Goal: Task Accomplishment & Management: Use online tool/utility

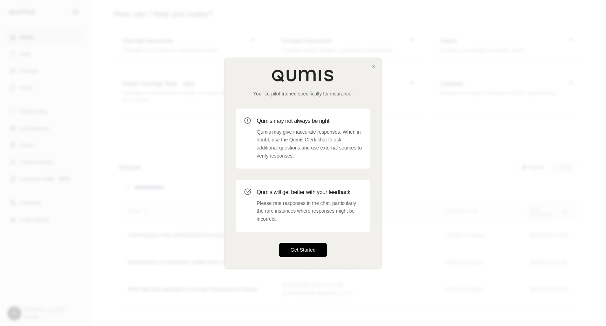
click at [299, 250] on button "Get Started" at bounding box center [303, 250] width 48 height 14
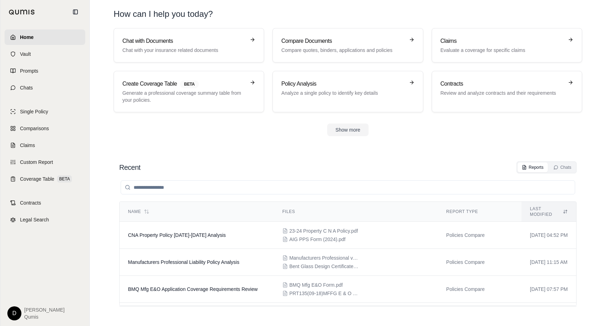
click at [262, 168] on div "Recent Reports Chats" at bounding box center [348, 167] width 458 height 12
click at [270, 164] on div "Recent Reports Chats" at bounding box center [348, 167] width 458 height 12
click at [164, 232] on span "CNA Property Policy [DATE]-[DATE] Analysis" at bounding box center [177, 235] width 98 height 6
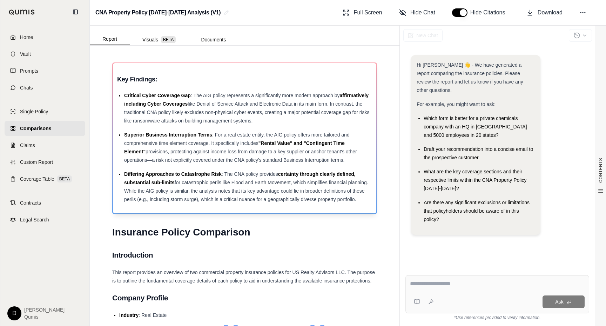
click at [205, 157] on div "Superior Business Interruption Terms : For a real estate entity, the AIG policy…" at bounding box center [248, 148] width 248 height 34
click at [164, 94] on span "Critical Cyber Coverage Gap" at bounding box center [157, 96] width 67 height 6
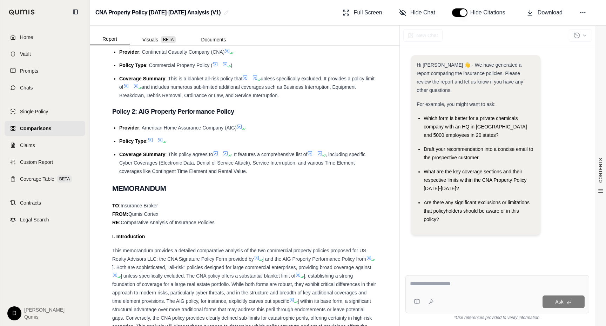
scroll to position [396, 0]
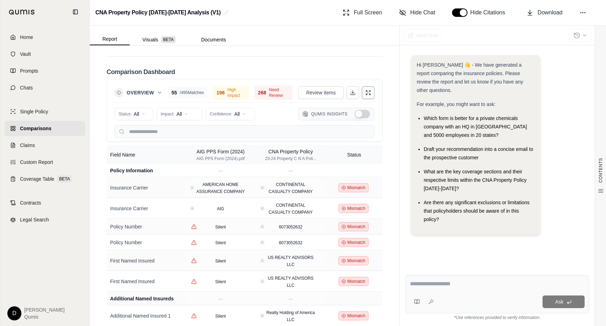
click at [368, 97] on button at bounding box center [368, 92] width 13 height 13
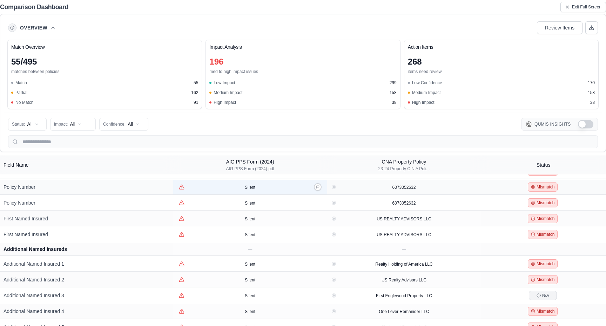
scroll to position [41, 0]
click at [181, 187] on icon "View confidence details" at bounding box center [182, 186] width 6 height 6
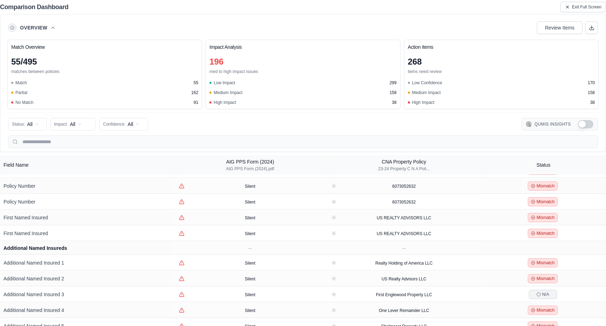
click at [524, 25] on div "Overview Review Items" at bounding box center [303, 28] width 590 height 14
click at [573, 7] on span "Exit Full Screen" at bounding box center [586, 7] width 29 height 6
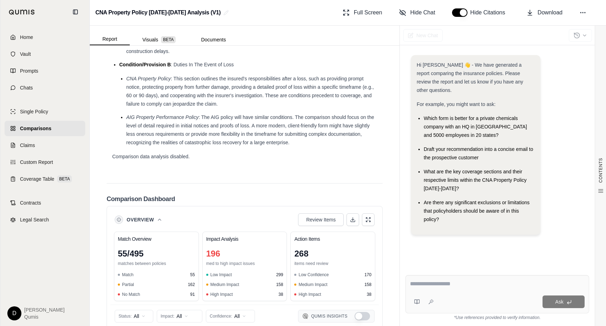
scroll to position [1704, 0]
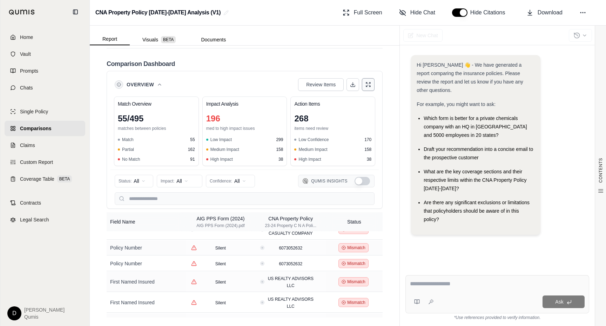
click at [371, 89] on button at bounding box center [368, 84] width 13 height 13
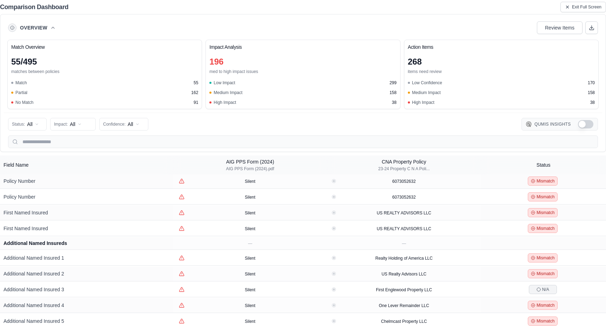
scroll to position [39, 0]
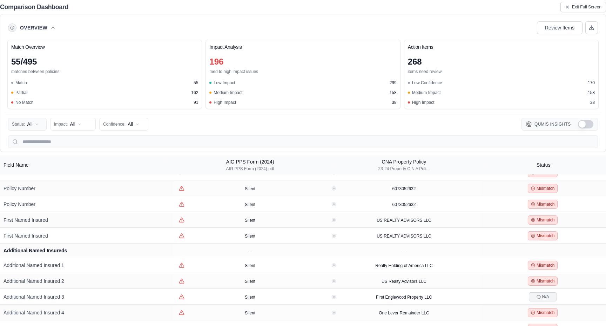
click at [29, 127] on html "Home Vault Prompts Chats Single Policy Comparisons Claims Custom Report Coverag…" at bounding box center [303, 163] width 606 height 326
click at [42, 126] on html "Home Vault Prompts Chats Single Policy Comparisons Claims Custom Report Coverag…" at bounding box center [303, 163] width 606 height 326
click at [80, 125] on html "Home Vault Prompts Chats Single Policy Comparisons Claims Custom Report Coverag…" at bounding box center [303, 163] width 606 height 326
click at [126, 127] on html "Home Vault Prompts Chats Single Policy Comparisons Claims Custom Report Coverag…" at bounding box center [303, 163] width 606 height 326
click at [316, 206] on button at bounding box center [318, 204] width 8 height 8
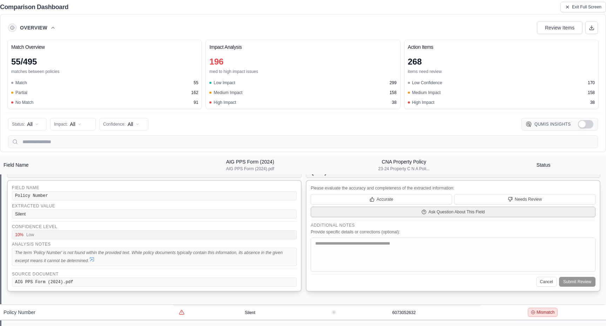
scroll to position [72, 0]
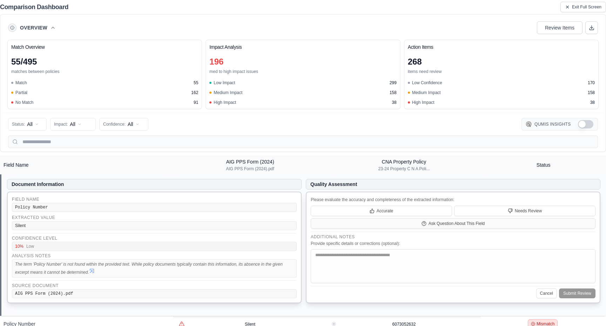
click at [92, 273] on icon at bounding box center [92, 271] width 6 height 6
click at [570, 164] on th "Status" at bounding box center [543, 164] width 125 height 19
click at [465, 158] on th "CNA Property Policy 23-24 Property C N A Poli..." at bounding box center [404, 164] width 154 height 19
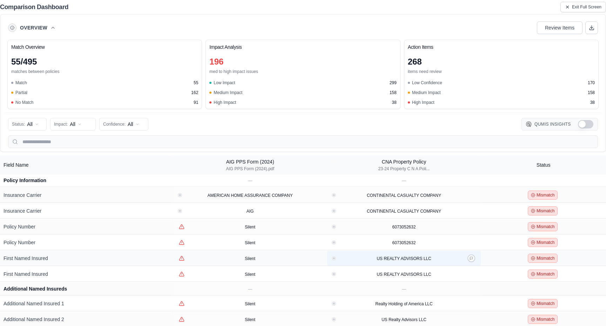
scroll to position [0, 0]
click at [286, 130] on div "Status: All Impact: All Confidence: All Qumis Insights" at bounding box center [303, 124] width 590 height 14
click at [263, 62] on div "196" at bounding box center [303, 61] width 187 height 11
click at [587, 125] on button "Show Qumis Insights" at bounding box center [585, 124] width 15 height 8
click at [585, 125] on button "Show Qumis Insights" at bounding box center [585, 124] width 15 height 8
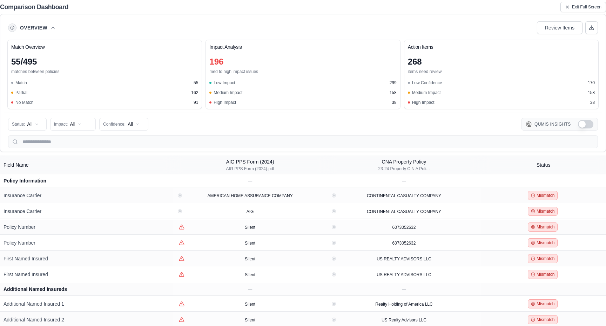
click at [585, 125] on button "Show Qumis Insights" at bounding box center [585, 124] width 15 height 8
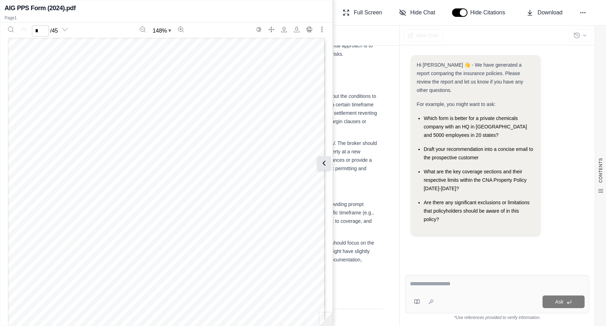
click at [324, 164] on icon at bounding box center [324, 163] width 8 height 8
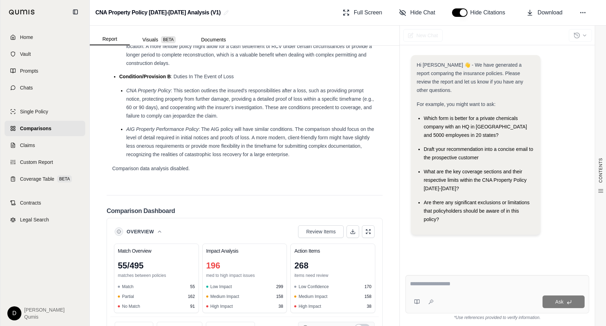
scroll to position [1704, 0]
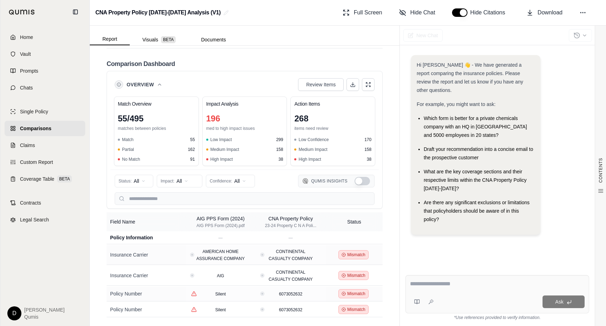
click at [362, 181] on button "Show Qumis Insights" at bounding box center [362, 181] width 15 height 8
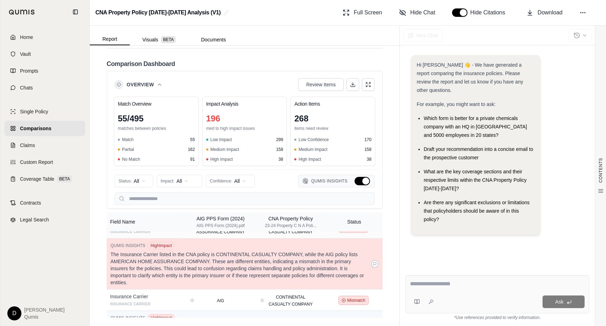
scroll to position [13, 0]
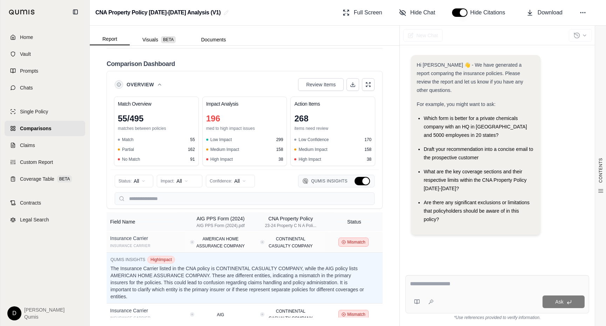
click at [158, 85] on icon at bounding box center [160, 85] width 6 height 6
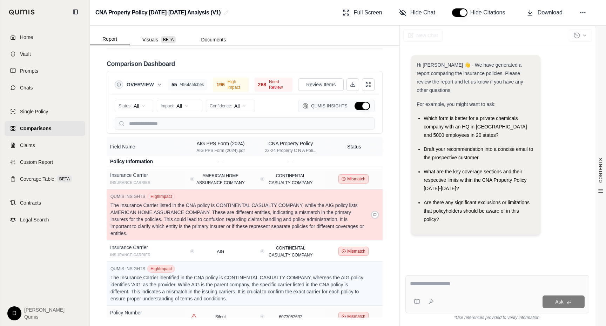
scroll to position [0, 0]
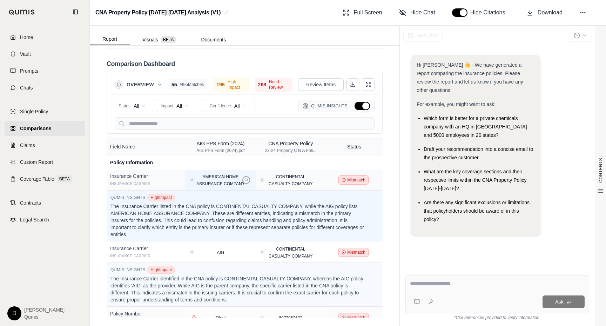
click at [244, 178] on button at bounding box center [246, 180] width 8 height 8
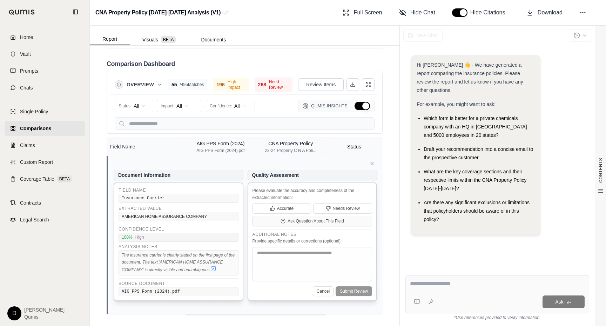
scroll to position [91, 0]
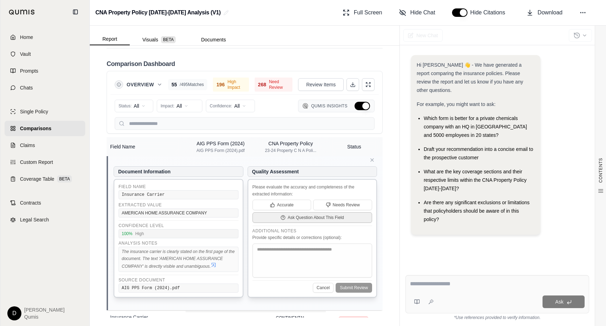
click at [311, 217] on span "Ask Question About This Field" at bounding box center [316, 218] width 56 height 6
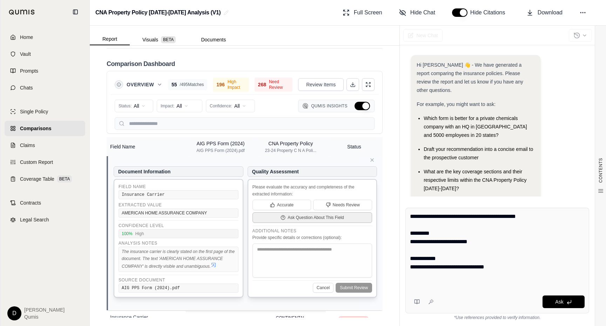
scroll to position [41, 0]
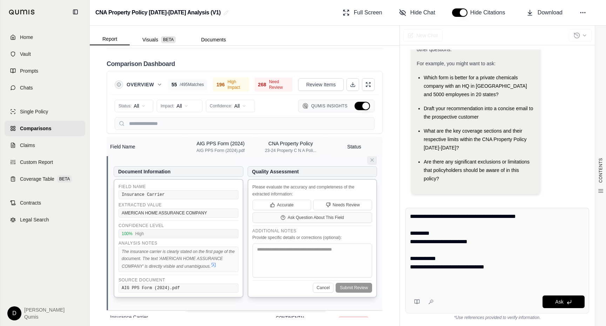
click at [371, 157] on button at bounding box center [372, 160] width 10 height 10
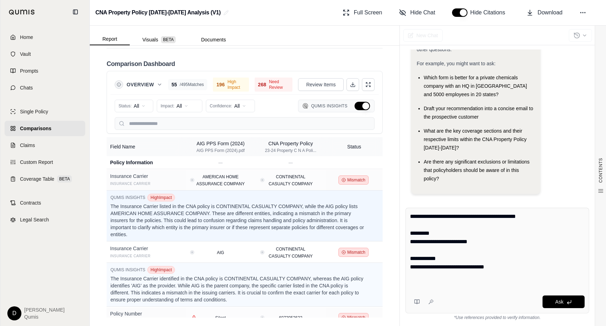
click at [360, 107] on button "Hide Qumis Insights" at bounding box center [362, 106] width 15 height 8
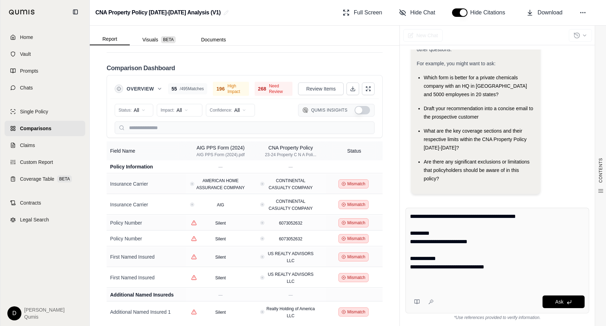
scroll to position [1701, 0]
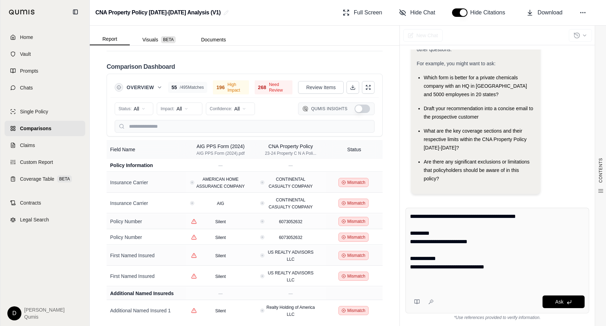
click at [363, 112] on button "Show Qumis Insights" at bounding box center [362, 109] width 15 height 8
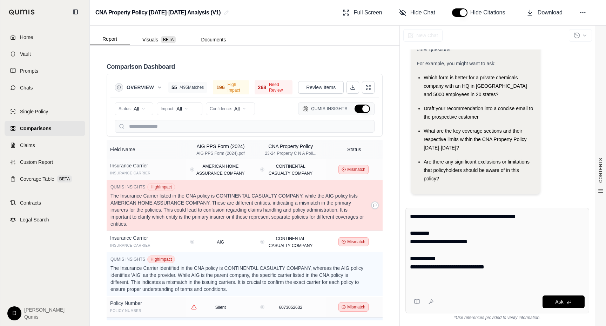
scroll to position [14, 0]
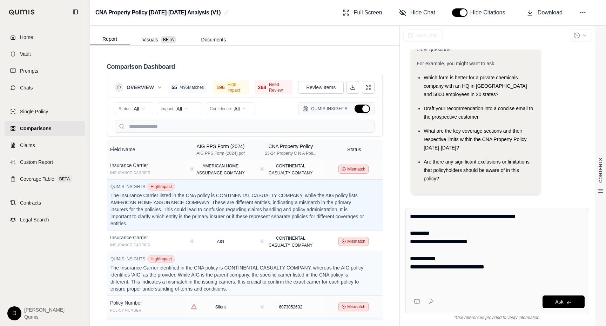
click at [99, 192] on div "CONTENTS Table of Contents Key Findings: INSURANCE POLICY COMPARISON Introducti…" at bounding box center [245, 186] width 310 height 280
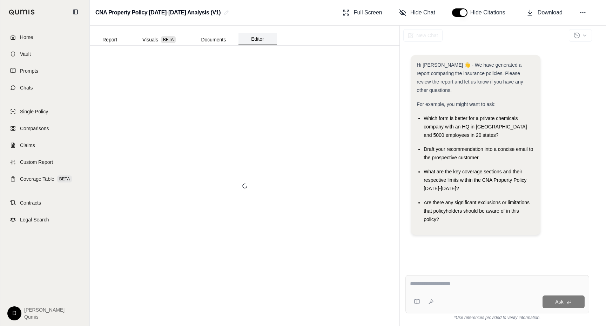
click at [243, 38] on button "Editor" at bounding box center [258, 39] width 38 height 12
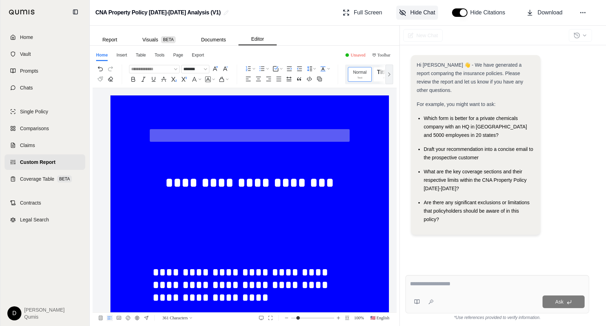
click at [413, 13] on span "Hide Chat" at bounding box center [423, 12] width 25 height 8
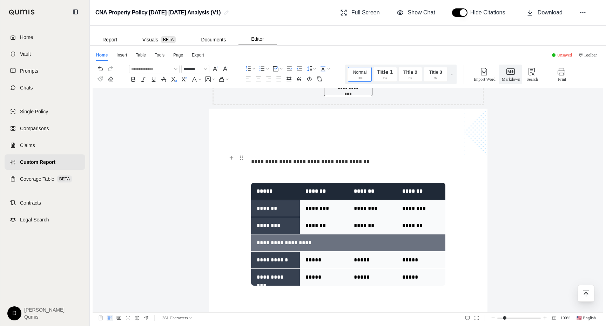
scroll to position [424, 0]
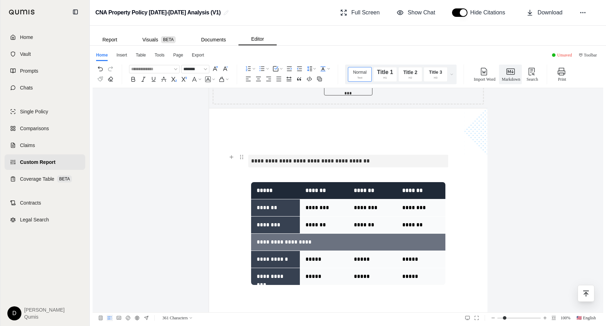
click at [283, 160] on p "**********" at bounding box center [348, 161] width 194 height 13
drag, startPoint x: 364, startPoint y: 160, endPoint x: 251, endPoint y: 159, distance: 113.7
click at [250, 159] on div "**********" at bounding box center [348, 87] width 279 height 831
click at [230, 147] on use "button" at bounding box center [233, 147] width 6 height 6
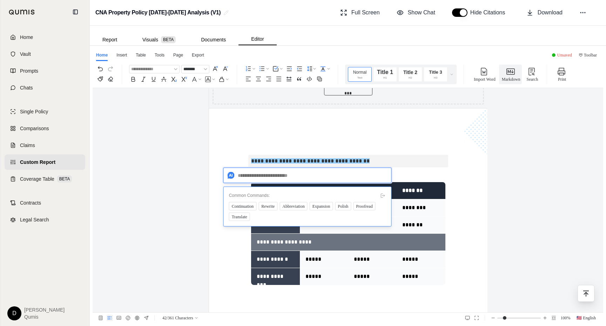
click at [255, 177] on textarea at bounding box center [308, 175] width 168 height 15
type textarea "**********"
click at [379, 178] on span "Send" at bounding box center [381, 176] width 8 height 8
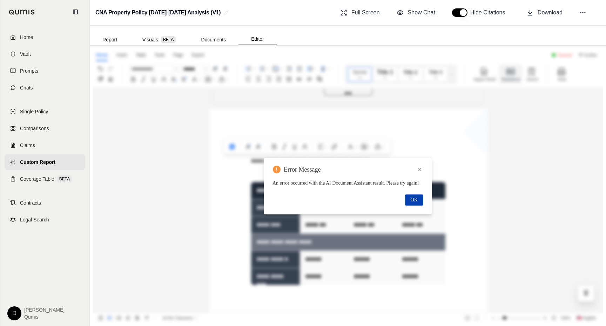
click at [415, 202] on span "OK" at bounding box center [414, 200] width 7 height 8
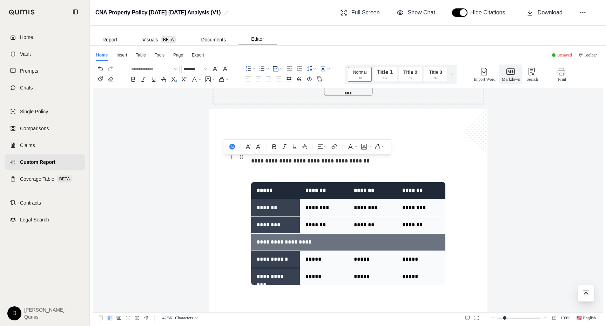
click at [268, 160] on span "**********" at bounding box center [310, 160] width 119 height 5
click at [360, 160] on span "**********" at bounding box center [310, 160] width 119 height 5
drag, startPoint x: 364, startPoint y: 160, endPoint x: 248, endPoint y: 161, distance: 115.8
click at [248, 161] on div "**********" at bounding box center [348, 87] width 279 height 831
click at [232, 147] on icon "button" at bounding box center [233, 147] width 6 height 6
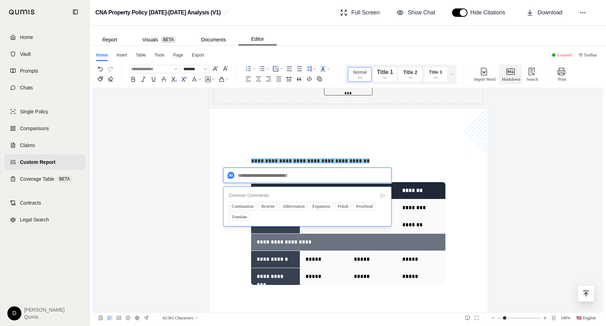
click at [258, 175] on textarea at bounding box center [308, 175] width 168 height 15
type textarea "**********"
click at [377, 175] on span "Send" at bounding box center [381, 176] width 8 height 8
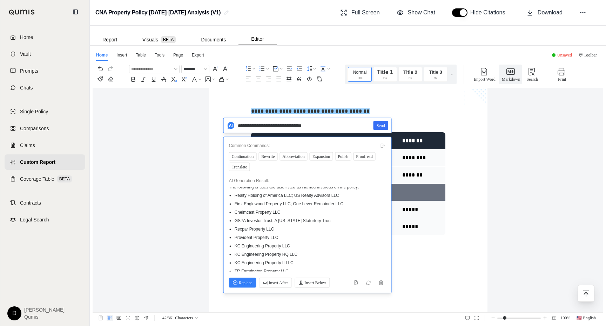
scroll to position [0, 0]
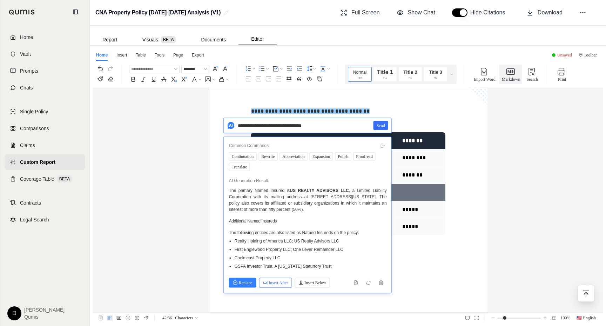
click at [276, 287] on button "Insert After" at bounding box center [275, 283] width 33 height 10
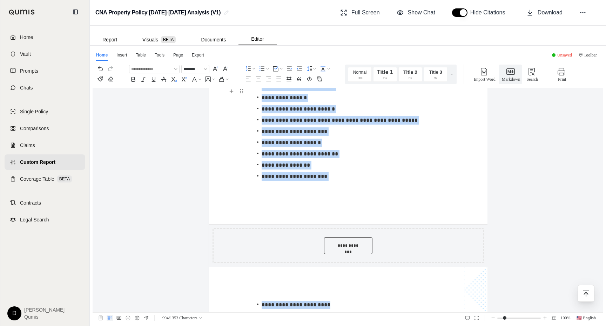
click at [338, 161] on p "**********" at bounding box center [351, 165] width 188 height 8
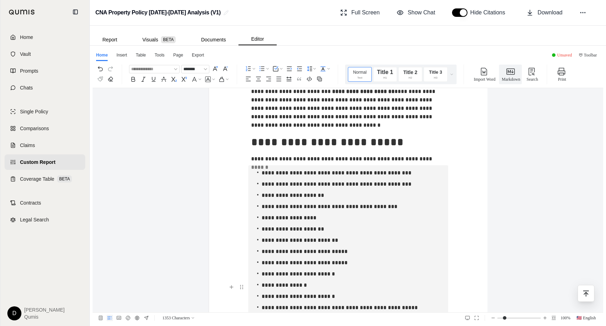
scroll to position [528, 0]
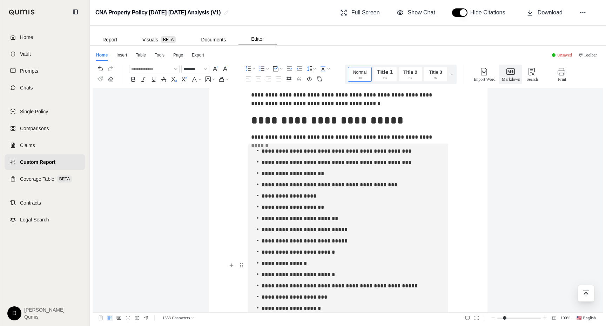
click at [327, 173] on p "**********" at bounding box center [351, 173] width 188 height 8
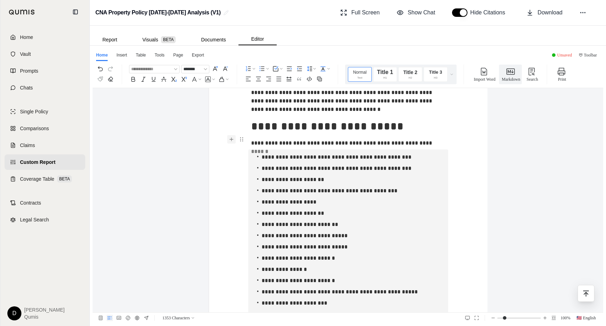
click at [231, 137] on icon "button" at bounding box center [232, 140] width 6 height 6
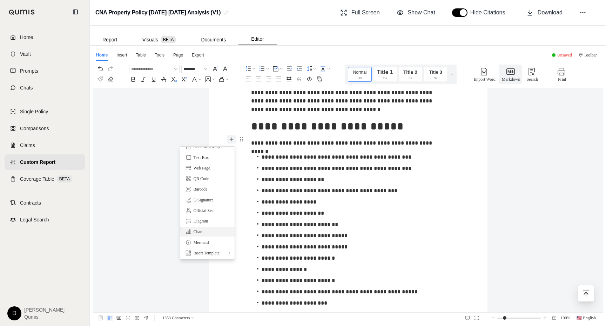
click at [211, 231] on div "Chart" at bounding box center [208, 231] width 44 height 7
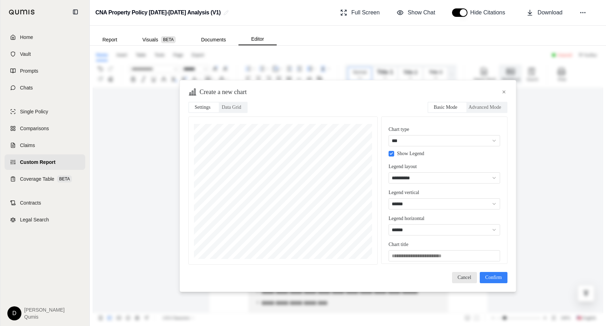
click at [378, 98] on div "**********" at bounding box center [347, 183] width 319 height 174
click at [481, 107] on span "Advanced Mode" at bounding box center [485, 108] width 33 height 8
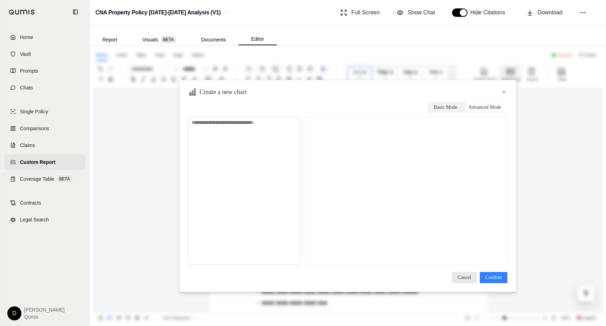
click at [451, 107] on span "Basic Mode" at bounding box center [446, 108] width 24 height 8
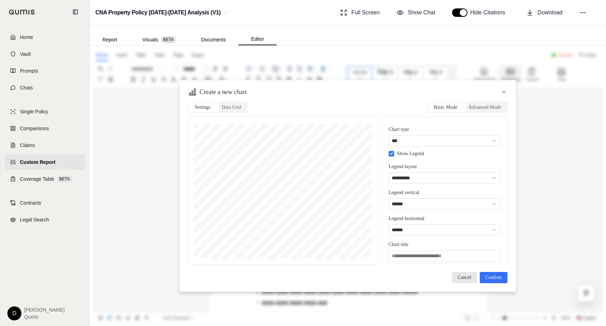
click at [491, 276] on span "Confirm" at bounding box center [494, 278] width 16 height 8
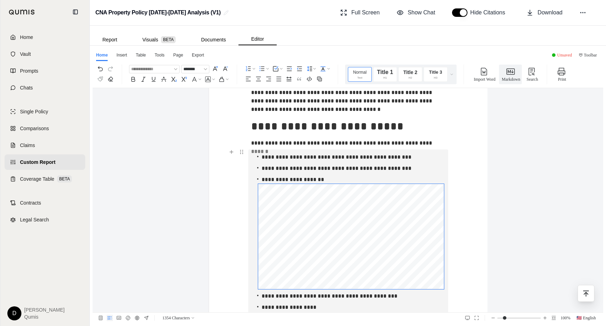
click at [361, 180] on p "**********" at bounding box center [351, 179] width 188 height 8
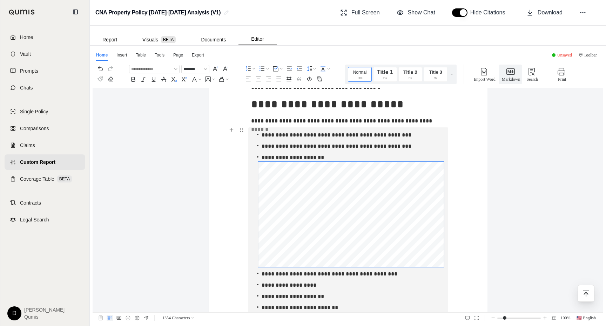
scroll to position [550, 0]
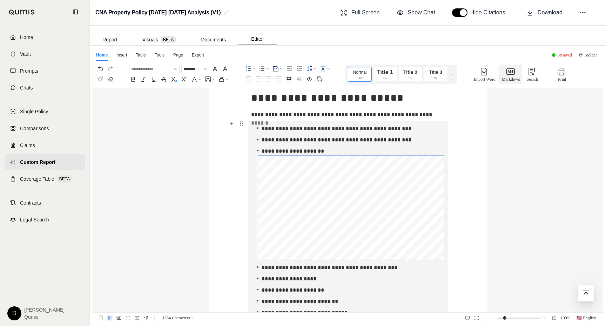
click at [305, 129] on p "**********" at bounding box center [351, 129] width 188 height 8
click at [338, 150] on p "**********" at bounding box center [351, 151] width 188 height 8
click at [463, 48] on div "Home Insert Table Tools Page Export" at bounding box center [348, 54] width 511 height 13
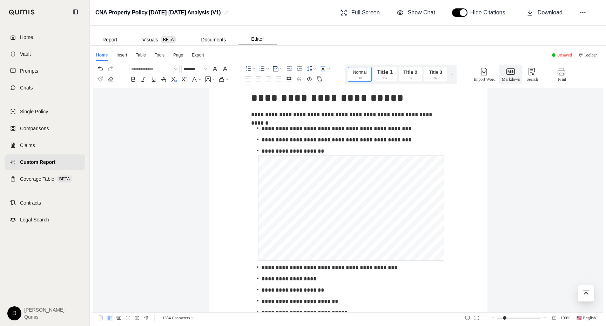
click at [340, 57] on div "Home Insert Table Tools Page Export" at bounding box center [348, 54] width 511 height 13
click at [331, 149] on p "**********" at bounding box center [351, 151] width 188 height 8
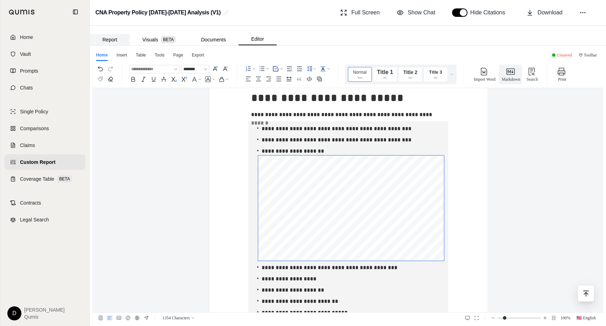
click at [109, 38] on button "Report" at bounding box center [110, 39] width 40 height 11
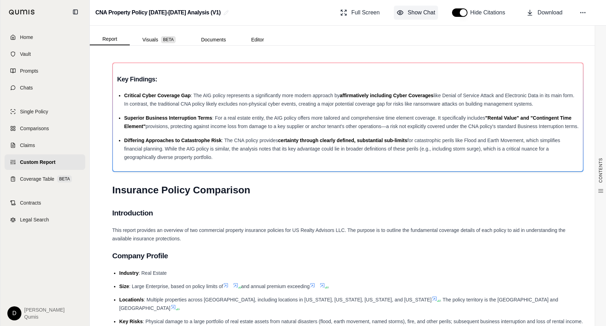
click at [418, 12] on span "Show Chat" at bounding box center [421, 12] width 27 height 8
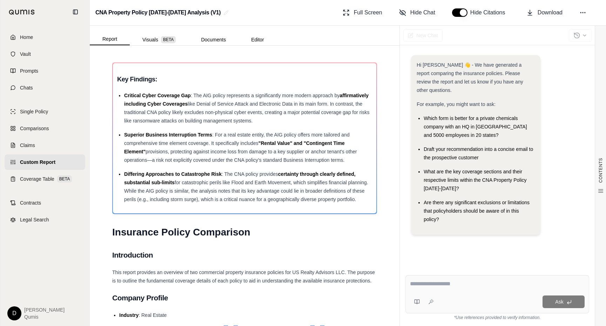
click at [462, 101] on span "For example, you might want to ask:" at bounding box center [456, 104] width 79 height 6
click at [446, 101] on span "For example, you might want to ask:" at bounding box center [456, 104] width 79 height 6
click at [420, 33] on div "New Chat" at bounding box center [423, 35] width 39 height 15
click at [578, 36] on div at bounding box center [580, 35] width 23 height 15
click at [440, 285] on textarea at bounding box center [497, 284] width 175 height 8
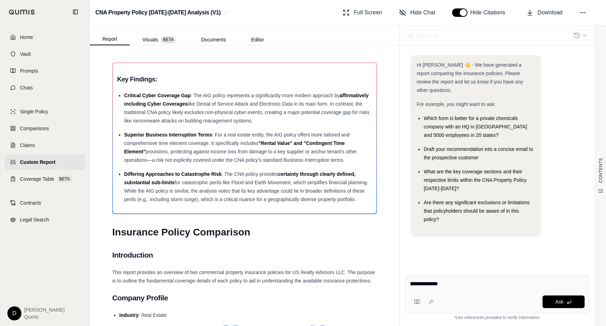
type textarea "**********"
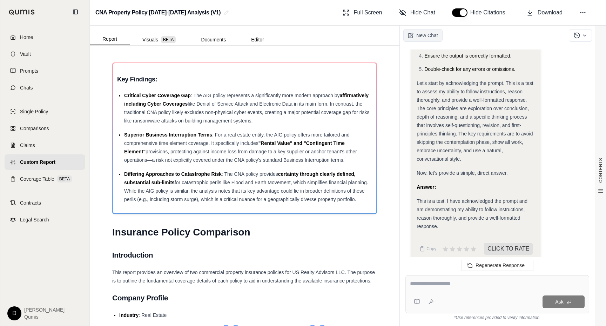
click at [425, 37] on span "New Chat" at bounding box center [427, 35] width 21 height 7
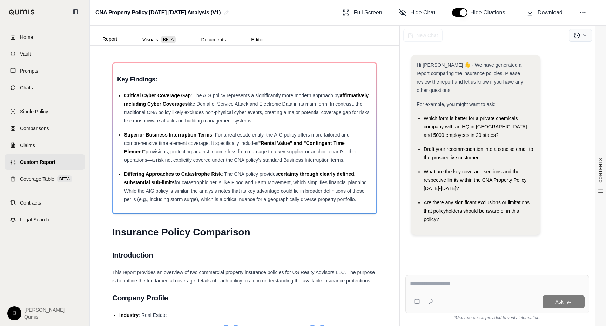
click at [579, 34] on icon at bounding box center [576, 35] width 5 height 5
click at [583, 34] on icon at bounding box center [585, 36] width 6 height 6
click at [447, 85] on div "Hi [PERSON_NAME] 👋 - We have generated a report comparing the insurance policie…" at bounding box center [476, 78] width 118 height 34
click at [261, 39] on button "Editor" at bounding box center [258, 39] width 38 height 11
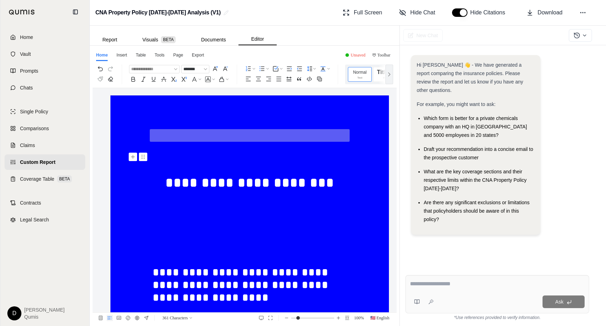
click at [303, 162] on p at bounding box center [250, 160] width 194 height 13
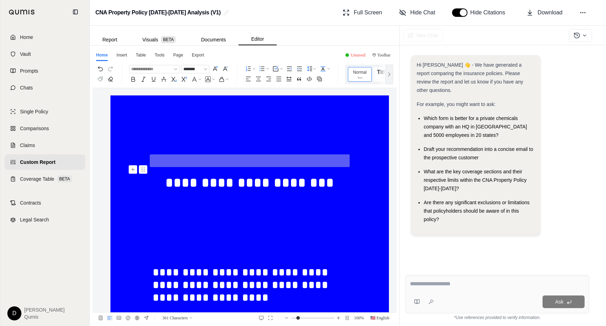
click at [334, 184] on h1 "**********" at bounding box center [250, 183] width 194 height 32
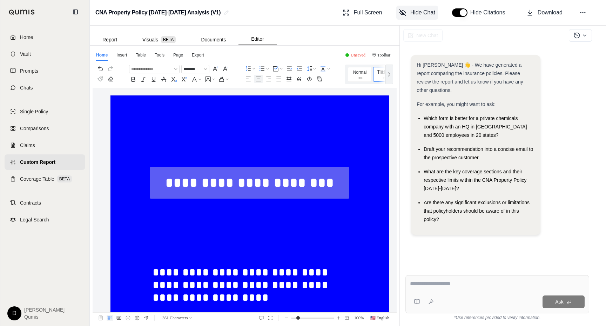
click at [410, 13] on button "Hide Chat" at bounding box center [418, 13] width 42 height 14
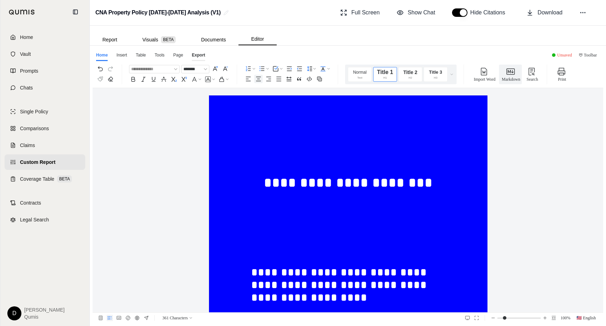
click at [194, 54] on div "Export" at bounding box center [198, 56] width 13 height 9
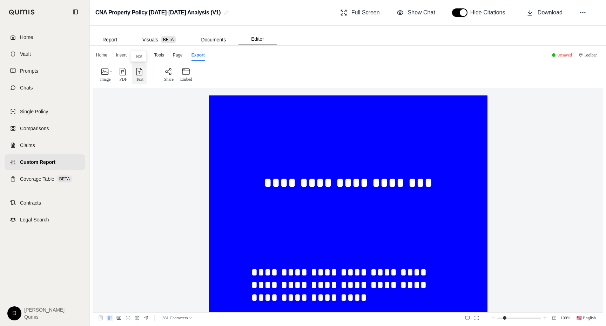
click at [133, 78] on button "Text" at bounding box center [139, 75] width 15 height 20
click at [108, 76] on p "Image" at bounding box center [105, 79] width 11 height 7
click at [169, 75] on icon "button" at bounding box center [168, 71] width 8 height 8
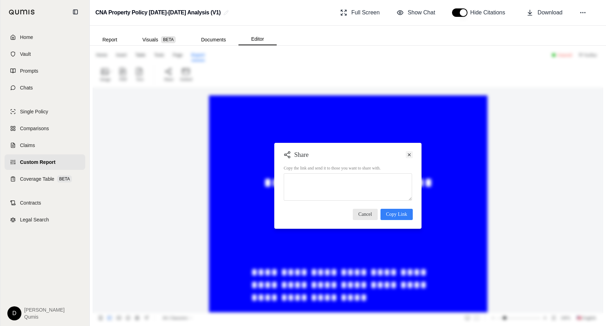
click at [410, 155] on icon at bounding box center [409, 154] width 3 height 3
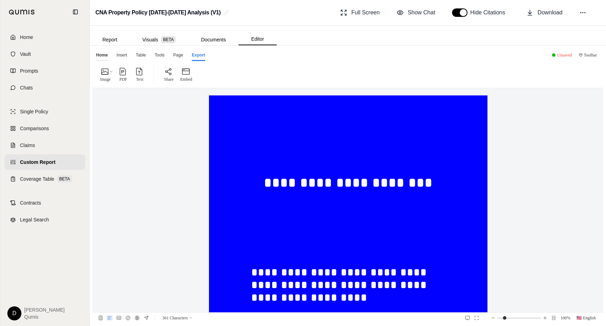
click at [105, 56] on div "Home" at bounding box center [102, 56] width 12 height 9
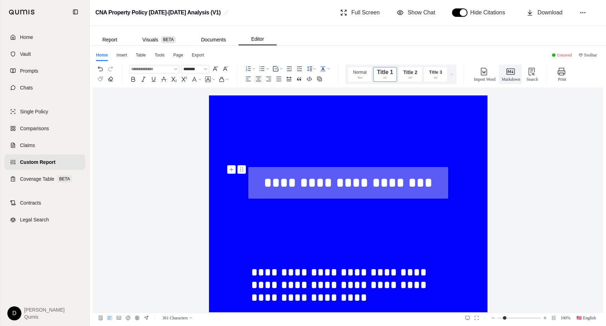
click at [265, 183] on h1 "**********" at bounding box center [348, 183] width 194 height 32
click at [264, 149] on p at bounding box center [348, 148] width 194 height 13
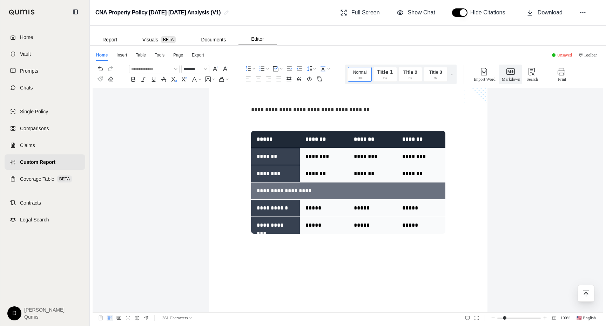
scroll to position [476, 0]
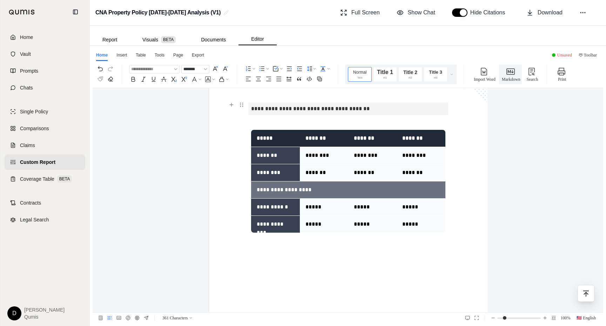
click at [251, 108] on p "**********" at bounding box center [348, 108] width 194 height 13
click at [272, 120] on p at bounding box center [348, 121] width 194 height 13
click at [272, 122] on p at bounding box center [348, 121] width 194 height 13
click at [262, 124] on p at bounding box center [348, 121] width 194 height 13
